Goal: Task Accomplishment & Management: Use online tool/utility

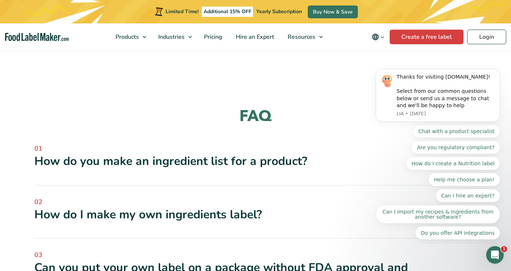
scroll to position [730, 0]
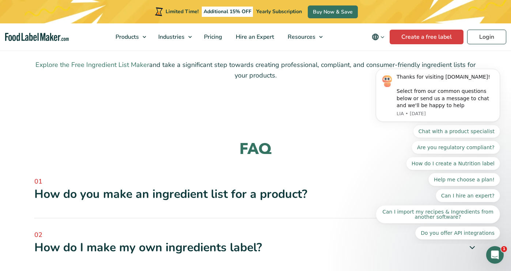
click at [133, 60] on link "Explore the Free Ingredient List Maker" at bounding box center [92, 64] width 114 height 9
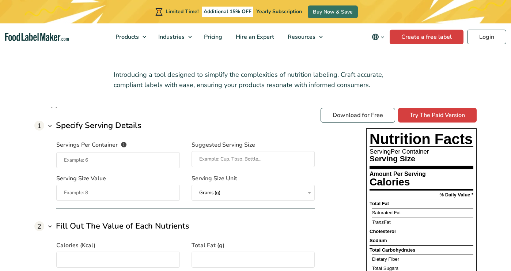
scroll to position [527, 0]
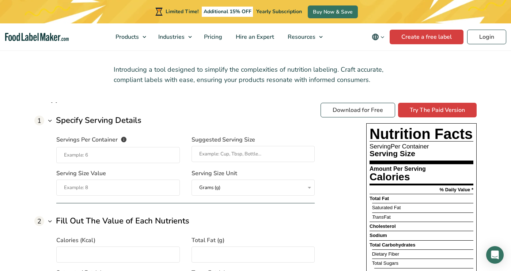
click at [134, 159] on input "Servings Per Container The number of servings that each package of your product…" at bounding box center [118, 155] width 124 height 16
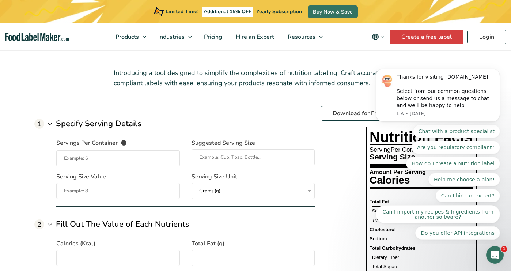
scroll to position [479, 0]
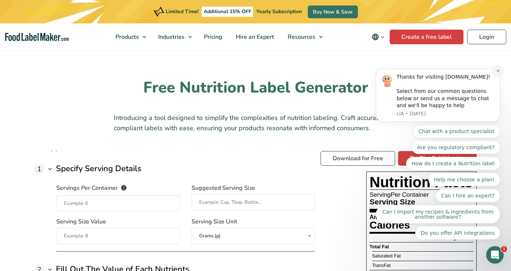
click at [497, 70] on icon "Dismiss notification" at bounding box center [498, 71] width 4 height 4
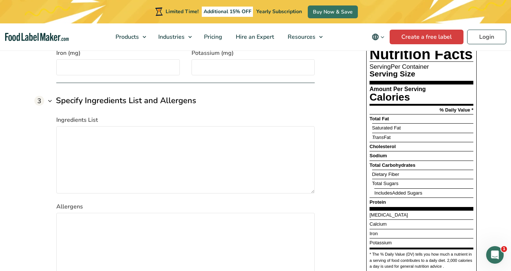
scroll to position [1001, 0]
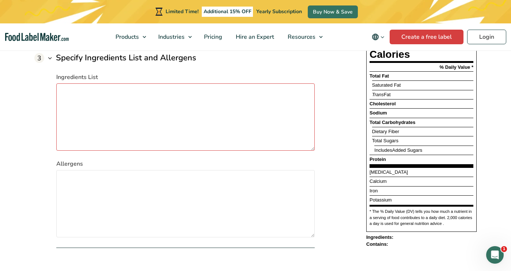
click at [165, 109] on textarea "Ingredients List" at bounding box center [185, 116] width 258 height 67
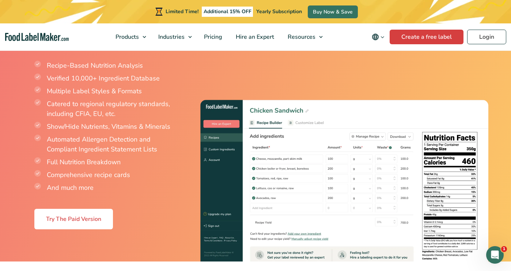
scroll to position [1243, 0]
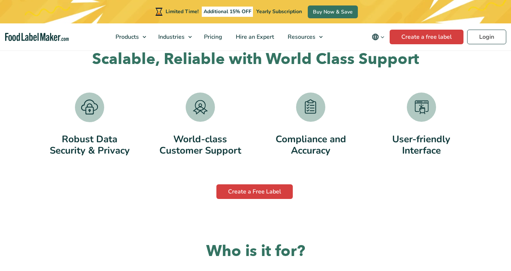
scroll to position [1297, 0]
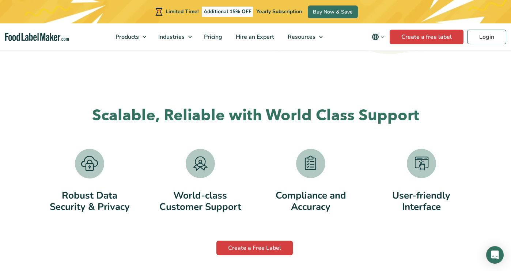
click at [232, 240] on div "Create a Free Label" at bounding box center [255, 246] width 444 height 22
click at [230, 245] on link "Create a Free Label" at bounding box center [254, 247] width 76 height 15
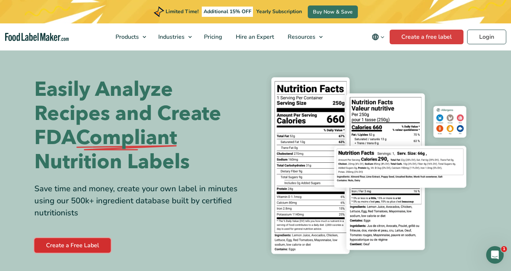
click at [90, 242] on link "Create a Free Label" at bounding box center [72, 245] width 76 height 15
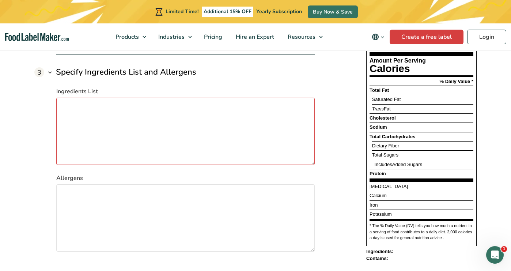
click at [282, 129] on textarea "Ingredients List" at bounding box center [185, 131] width 258 height 67
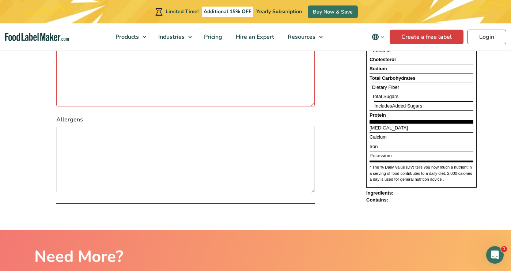
scroll to position [986, 0]
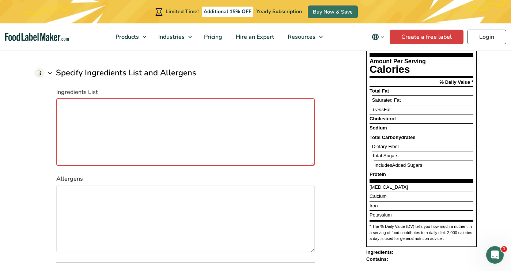
paste textarea "Noodles (85 g): Wheat flour, mung bean flour, soy flour, tapioca starch, vegeta…"
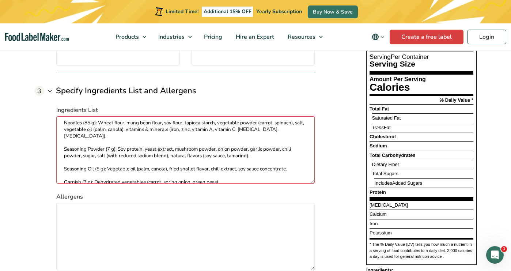
scroll to position [965, 0]
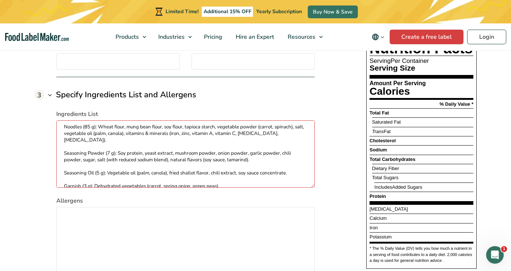
click at [96, 128] on textarea "Noodles (85 g): Wheat flour, mung bean flour, soy flour, tapioca starch, vegeta…" at bounding box center [185, 153] width 258 height 67
click at [116, 147] on textarea "Noodles: Wheat flour, mung bean flour, soy flour, tapioca starch, vegetable pow…" at bounding box center [185, 153] width 258 height 67
click at [106, 168] on textarea "Noodles: Wheat flour, mung bean flour, soy flour, tapioca starch, vegetable pow…" at bounding box center [185, 153] width 258 height 67
drag, startPoint x: 222, startPoint y: 181, endPoint x: 65, endPoint y: 178, distance: 157.2
click at [65, 178] on textarea "Noodles: Wheat flour, mung bean flour, soy flour, tapioca starch, vegetable pow…" at bounding box center [185, 153] width 258 height 67
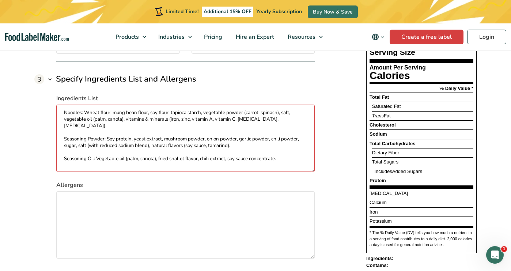
scroll to position [979, 0]
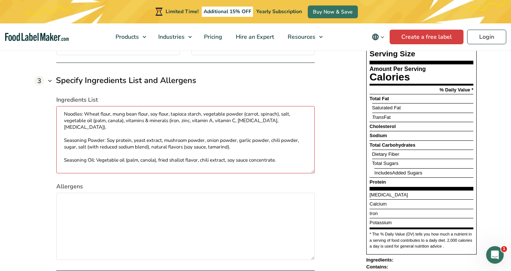
type textarea "Noodles: Wheat flour, mung bean flour, soy flour, tapioca starch, vegetable pow…"
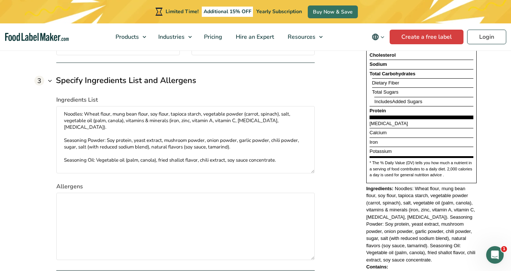
click at [357, 171] on div "Download for Free Try The Paid Version Nutrition Facts Serving Per Container Se…" at bounding box center [399, 101] width 156 height 339
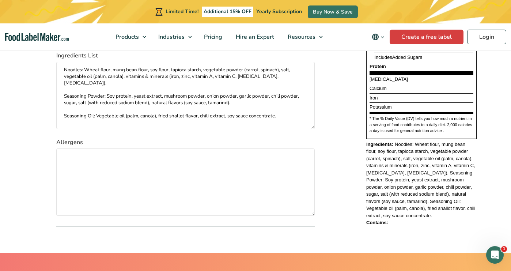
scroll to position [1025, 0]
